Goal: Task Accomplishment & Management: Manage account settings

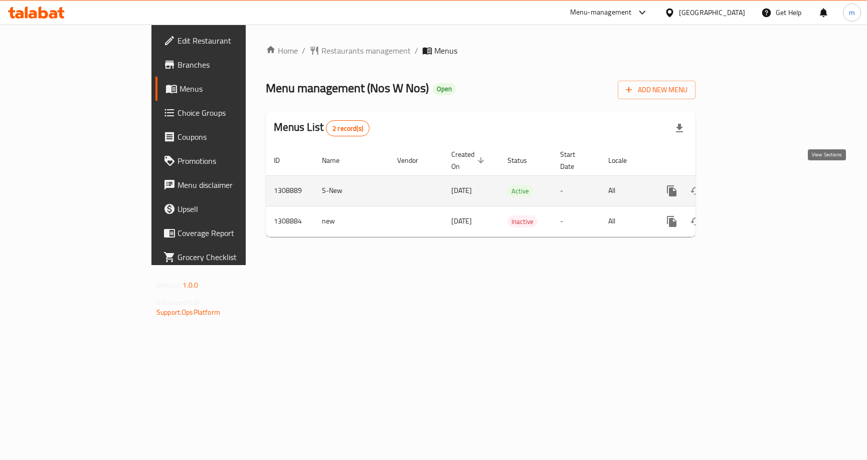
click at [756, 180] on link "enhanced table" at bounding box center [744, 191] width 24 height 24
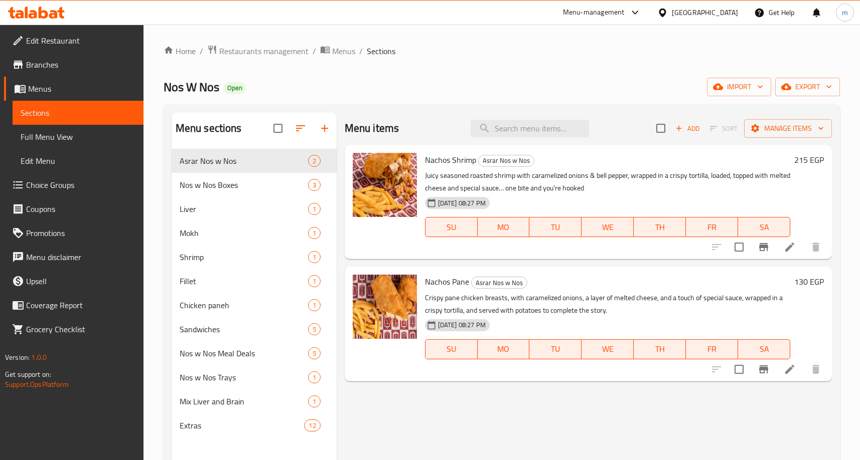
click at [50, 191] on span "Choice Groups" at bounding box center [80, 185] width 109 height 12
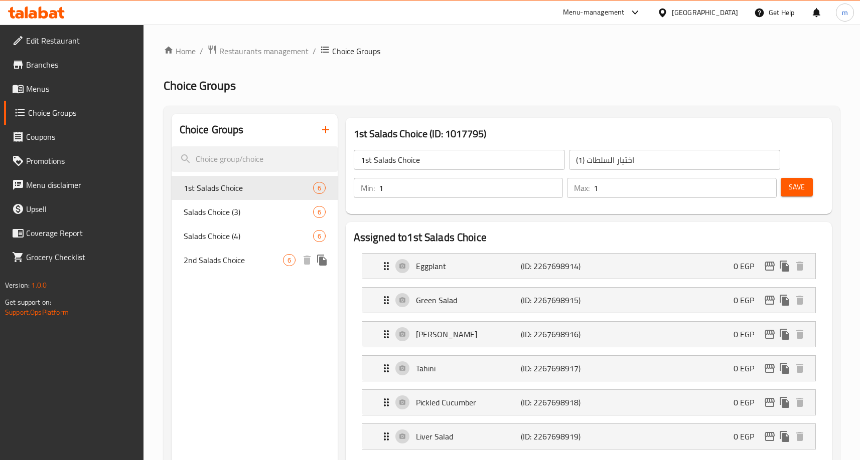
click at [230, 263] on span "2nd Salads Choice" at bounding box center [233, 260] width 99 height 12
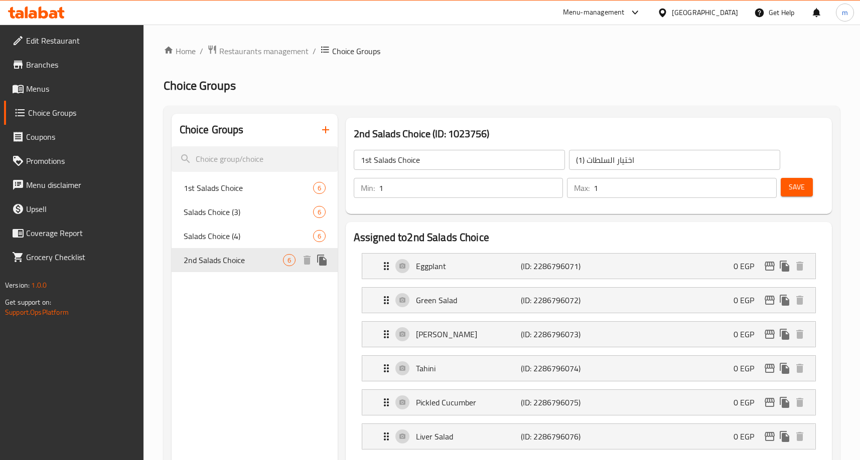
type input "2nd Salads Choice"
type input "ثانى اختيار سلطات"
click at [231, 247] on div "Salads Choice (4) 6" at bounding box center [255, 236] width 166 height 24
type input "Salads Choice (4)"
type input "اختيار [PERSON_NAME] (4)"
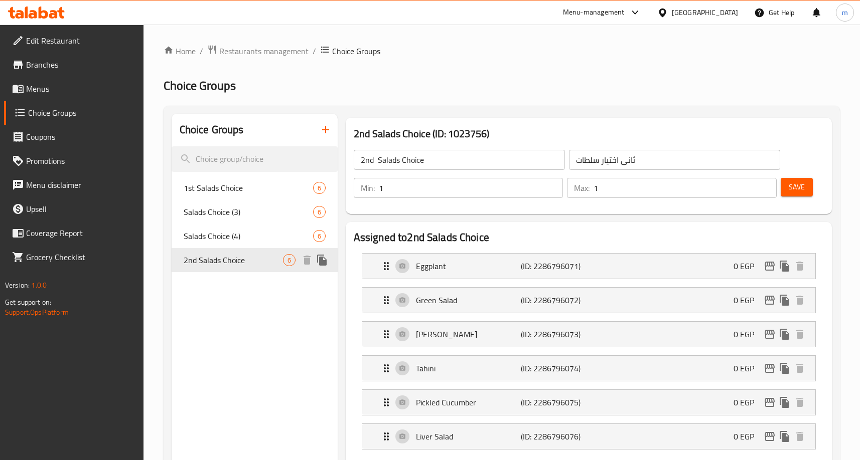
type input "4"
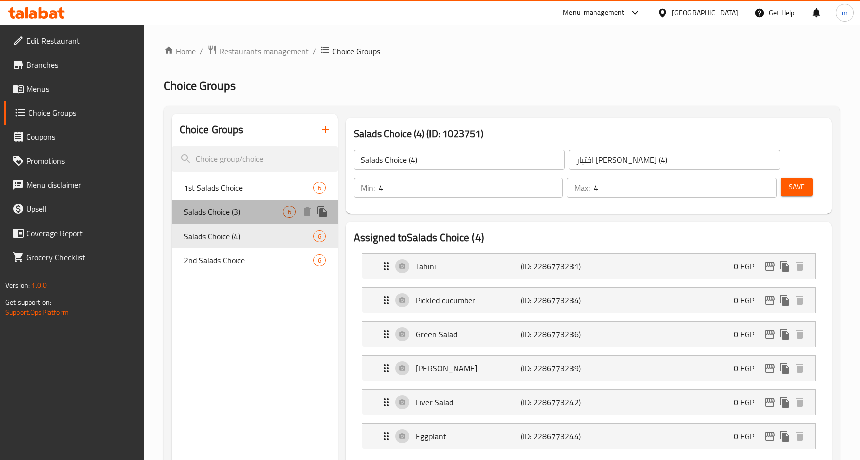
click at [221, 218] on span "Salads Choice (3)" at bounding box center [233, 212] width 99 height 12
type input "Salads Choice (3)"
type input "اختيار السلطات (3)"
type input "1"
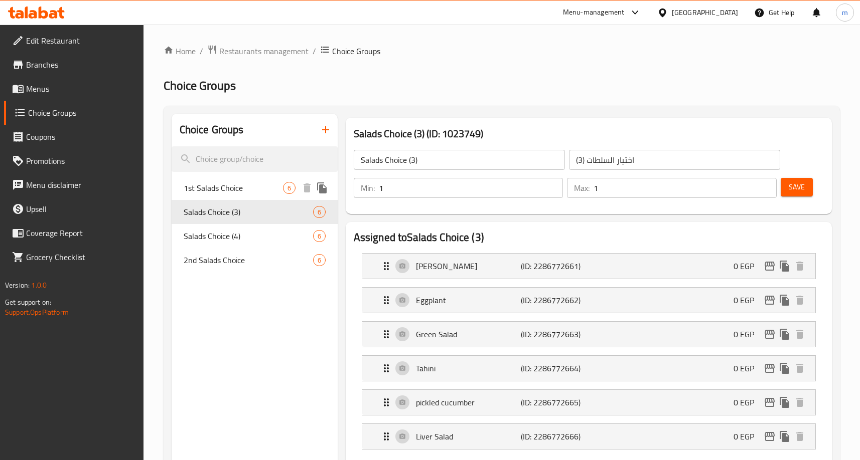
click at [227, 194] on span "1st Salads Choice" at bounding box center [233, 188] width 99 height 12
type input "1st Salads Choice"
type input "اختيار السلطات (1)"
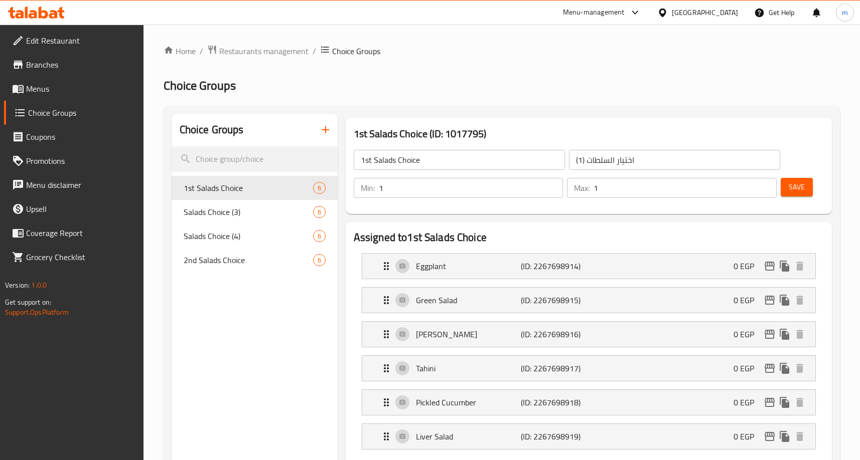
click at [281, 53] on span "Restaurants management" at bounding box center [263, 51] width 89 height 12
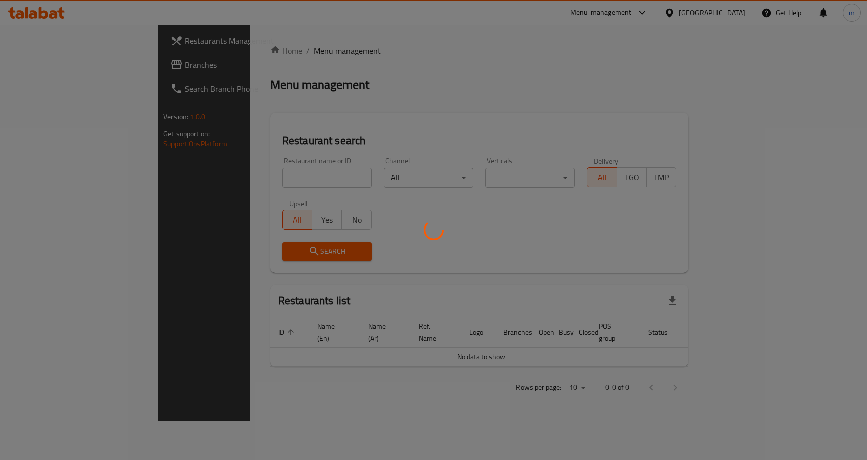
click at [79, 61] on div at bounding box center [433, 230] width 867 height 460
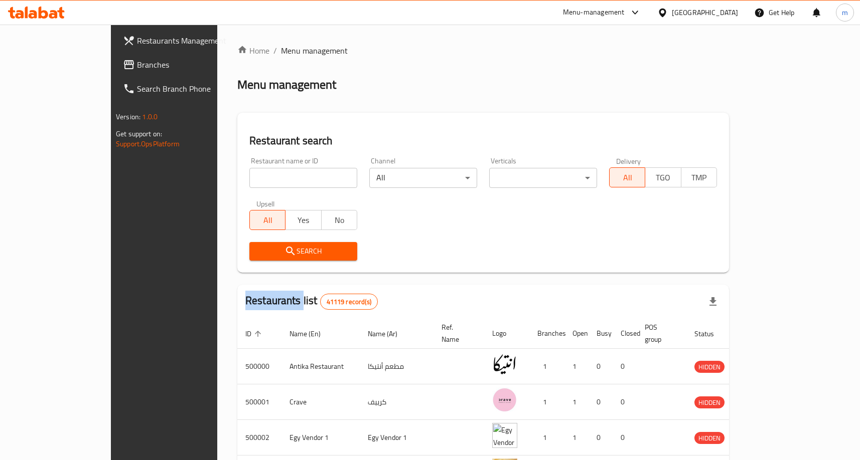
click at [111, 61] on div "Restaurants Management Branches Search Branch Phone Version: 1.0.0 Get support …" at bounding box center [430, 384] width 638 height 719
click at [137, 61] on span "Branches" at bounding box center [191, 65] width 109 height 12
